Goal: Transaction & Acquisition: Purchase product/service

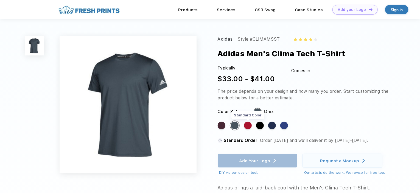
click at [249, 125] on div "Standard Color" at bounding box center [248, 126] width 8 height 8
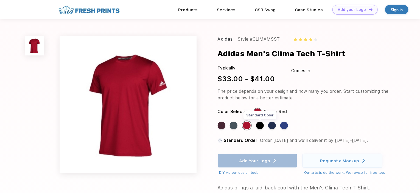
click at [261, 124] on div "Standard Color" at bounding box center [260, 126] width 8 height 8
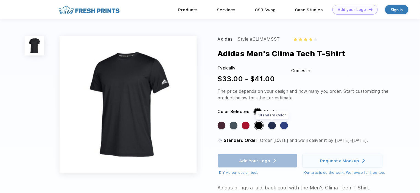
click at [272, 124] on div "Standard Color" at bounding box center [272, 126] width 8 height 8
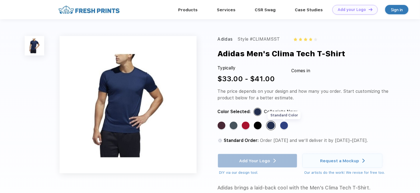
click at [286, 125] on div "Standard Color" at bounding box center [284, 126] width 8 height 8
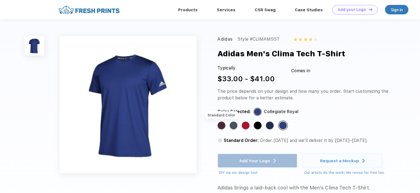
click at [219, 125] on div "Standard Color" at bounding box center [222, 126] width 8 height 8
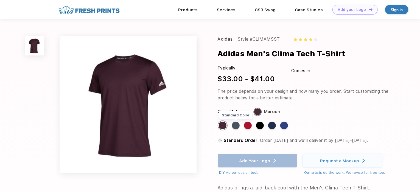
click at [235, 125] on div "Standard Color" at bounding box center [236, 126] width 8 height 8
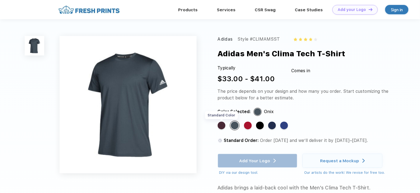
click at [222, 124] on div "Standard Color" at bounding box center [222, 126] width 8 height 8
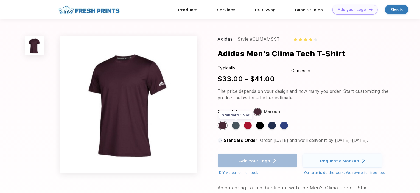
click at [235, 125] on div "Standard Color" at bounding box center [236, 126] width 8 height 8
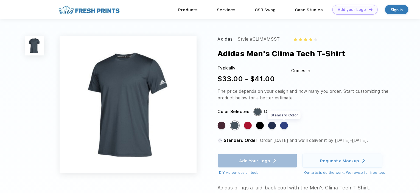
click at [285, 125] on div "Standard Color" at bounding box center [284, 126] width 8 height 8
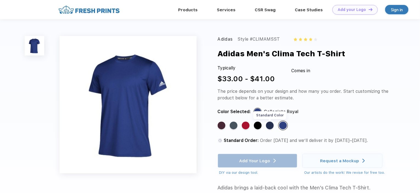
click at [268, 125] on div "Standard Color" at bounding box center [270, 126] width 8 height 8
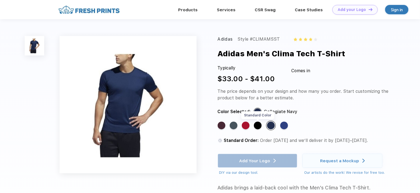
click at [256, 124] on div "Standard Color" at bounding box center [258, 126] width 8 height 8
